Goal: Information Seeking & Learning: Learn about a topic

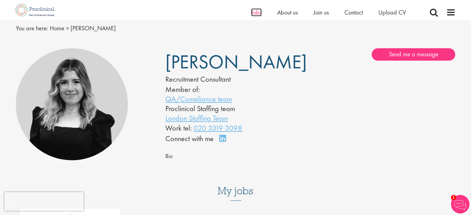
click at [254, 11] on span "Jobs" at bounding box center [256, 12] width 11 height 8
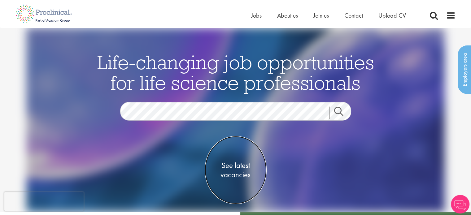
click at [229, 172] on span "See latest vacancies" at bounding box center [236, 170] width 62 height 19
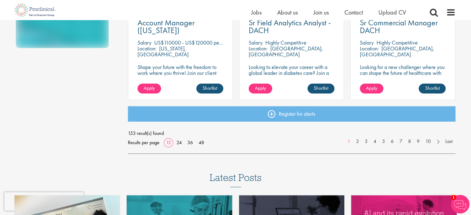
scroll to position [482, 0]
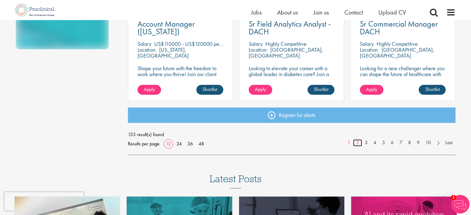
click at [357, 141] on link "2" at bounding box center [357, 142] width 9 height 7
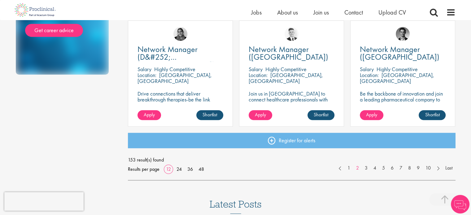
scroll to position [456, 0]
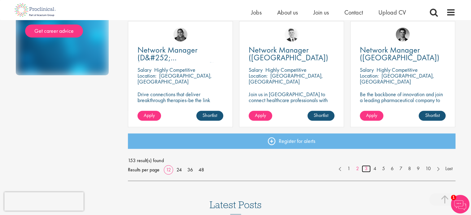
click at [367, 167] on link "3" at bounding box center [366, 168] width 9 height 7
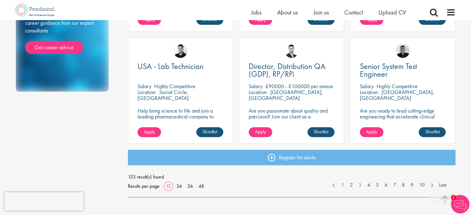
scroll to position [440, 0]
click at [368, 182] on link "4" at bounding box center [368, 184] width 9 height 7
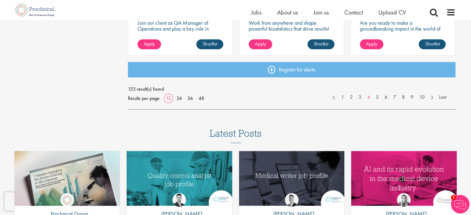
scroll to position [528, 0]
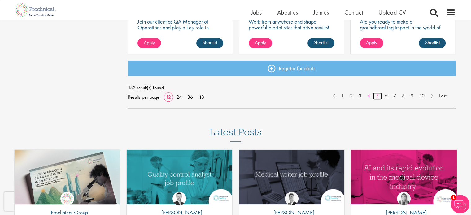
click at [375, 96] on link "5" at bounding box center [377, 96] width 9 height 7
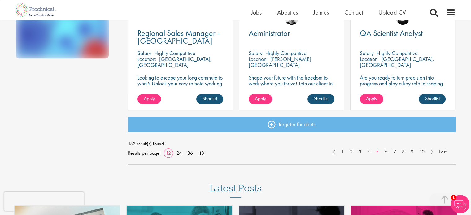
scroll to position [473, 0]
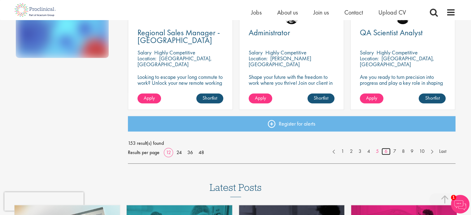
click at [384, 152] on link "6" at bounding box center [385, 151] width 9 height 7
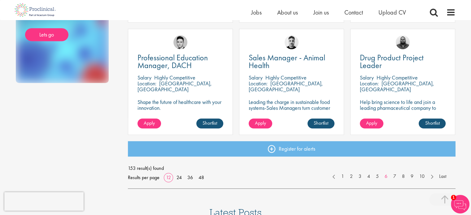
scroll to position [448, 0]
click at [393, 174] on link "7" at bounding box center [394, 176] width 9 height 7
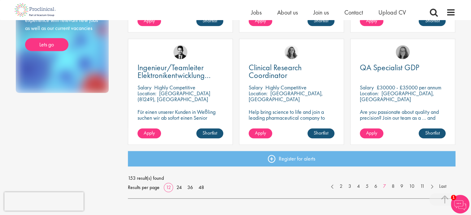
scroll to position [438, 0]
click at [392, 185] on link "8" at bounding box center [392, 186] width 9 height 7
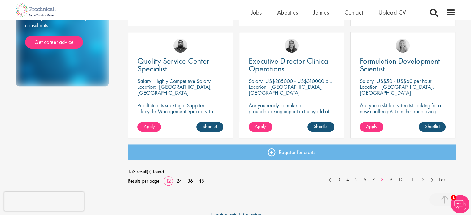
scroll to position [445, 0]
